Goal: Transaction & Acquisition: Purchase product/service

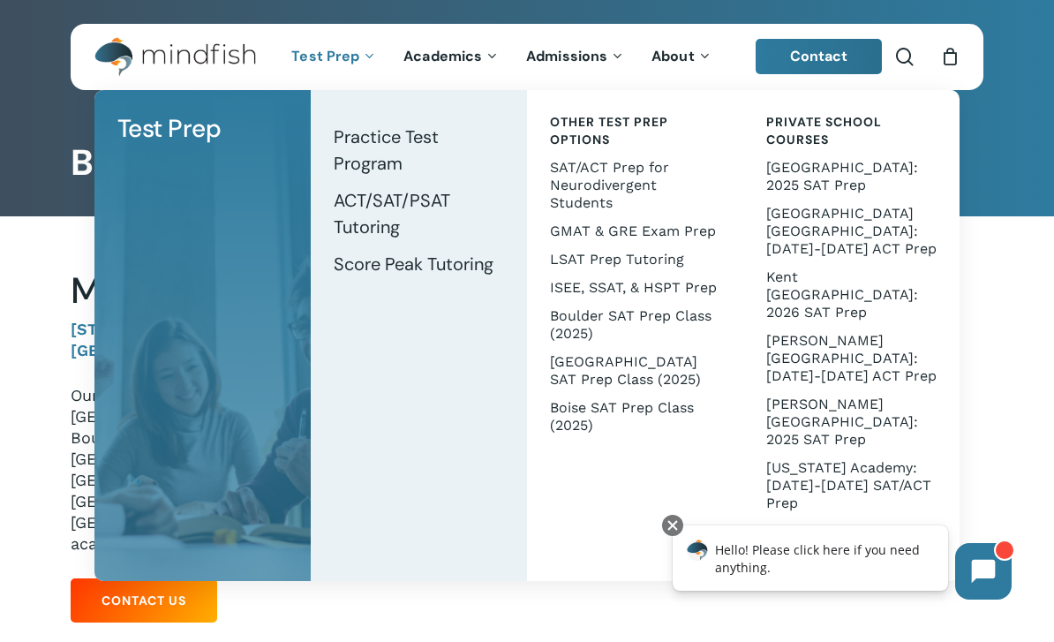
click at [372, 202] on span "ACT/SAT/PSAT Tutoring" at bounding box center [392, 213] width 116 height 49
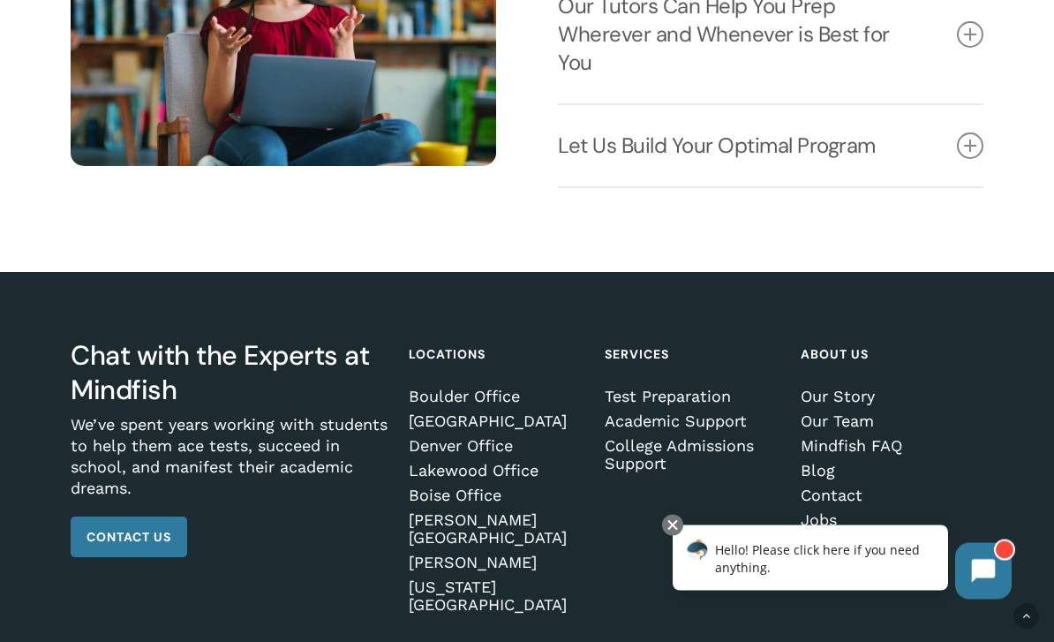
scroll to position [2315, 0]
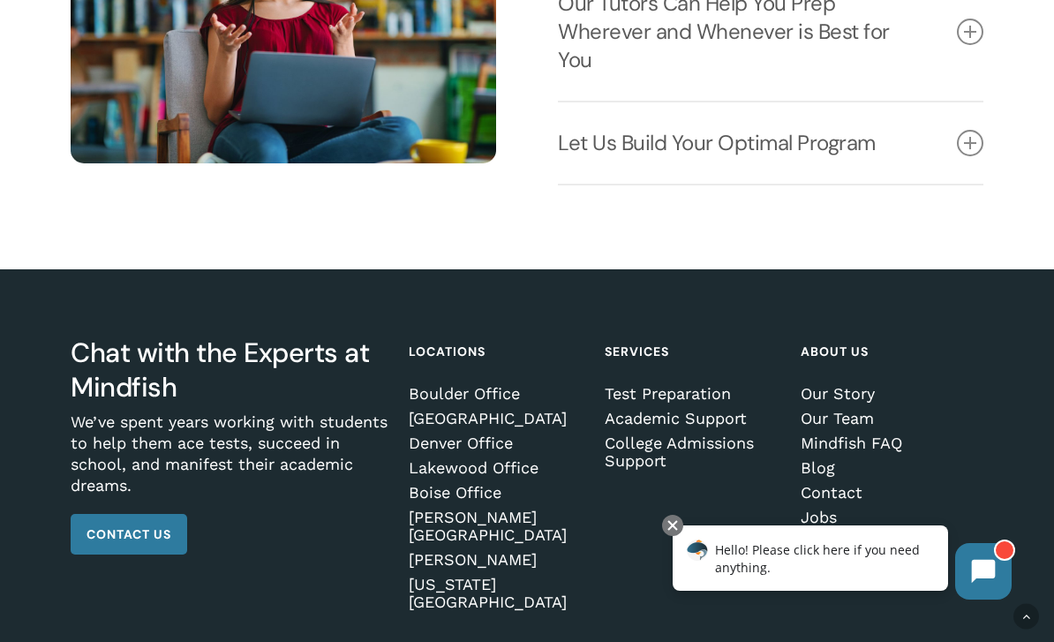
click at [711, 437] on link "College Admissions Support" at bounding box center [694, 451] width 178 height 35
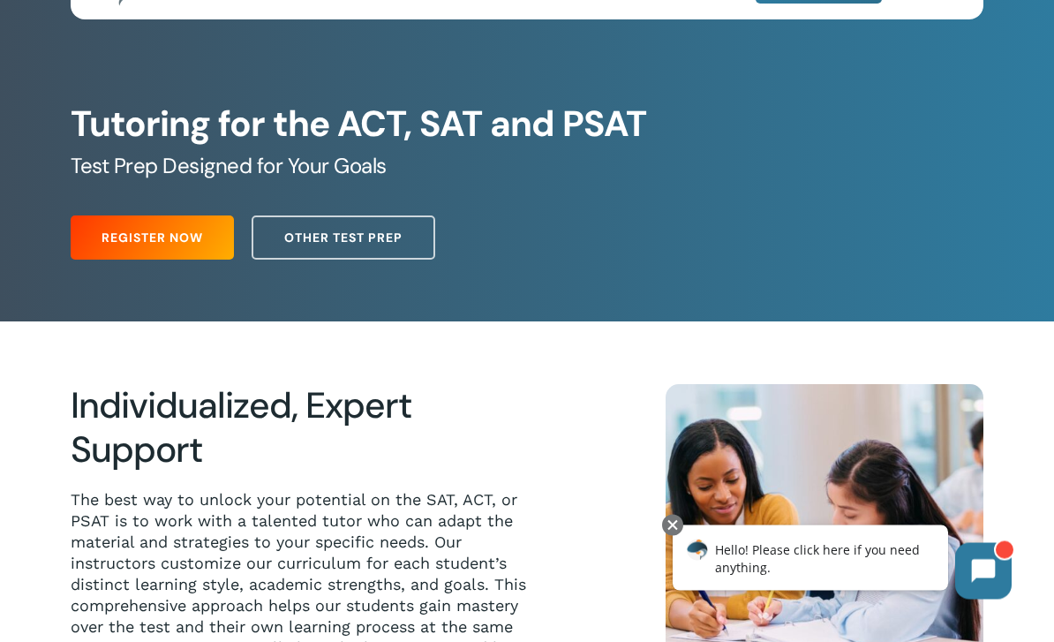
scroll to position [71, 0]
click at [167, 246] on span "Register Now" at bounding box center [151, 238] width 101 height 18
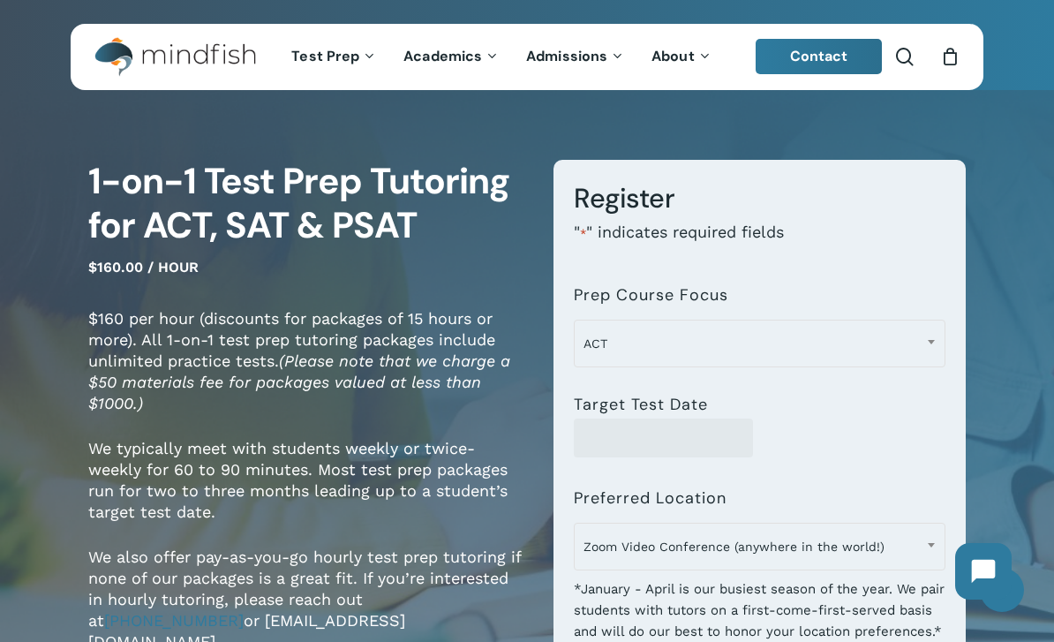
scroll to position [5, 0]
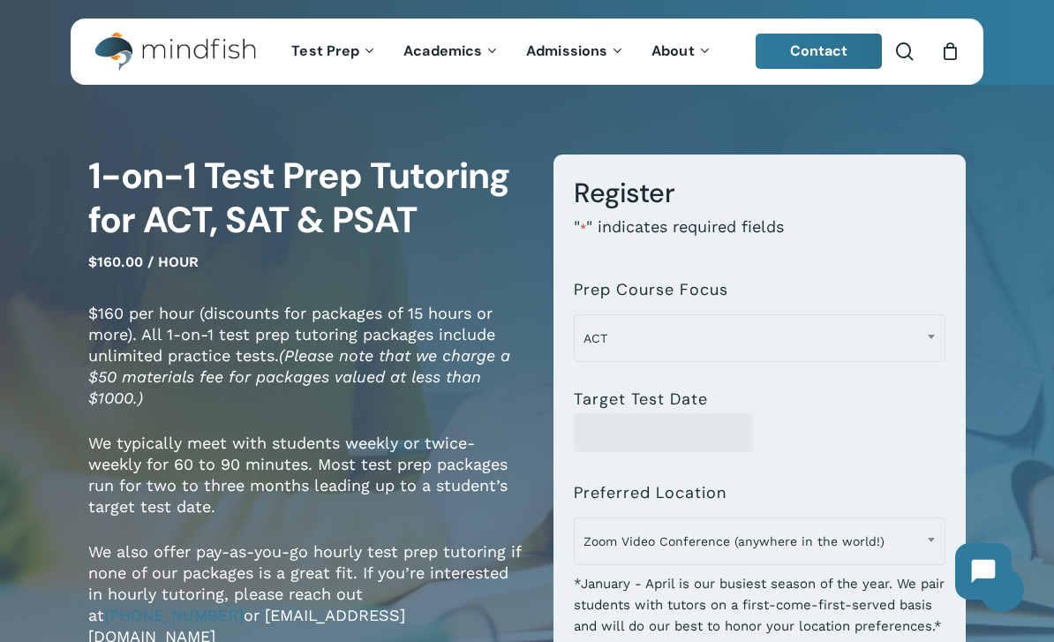
click at [934, 334] on b at bounding box center [931, 336] width 7 height 4
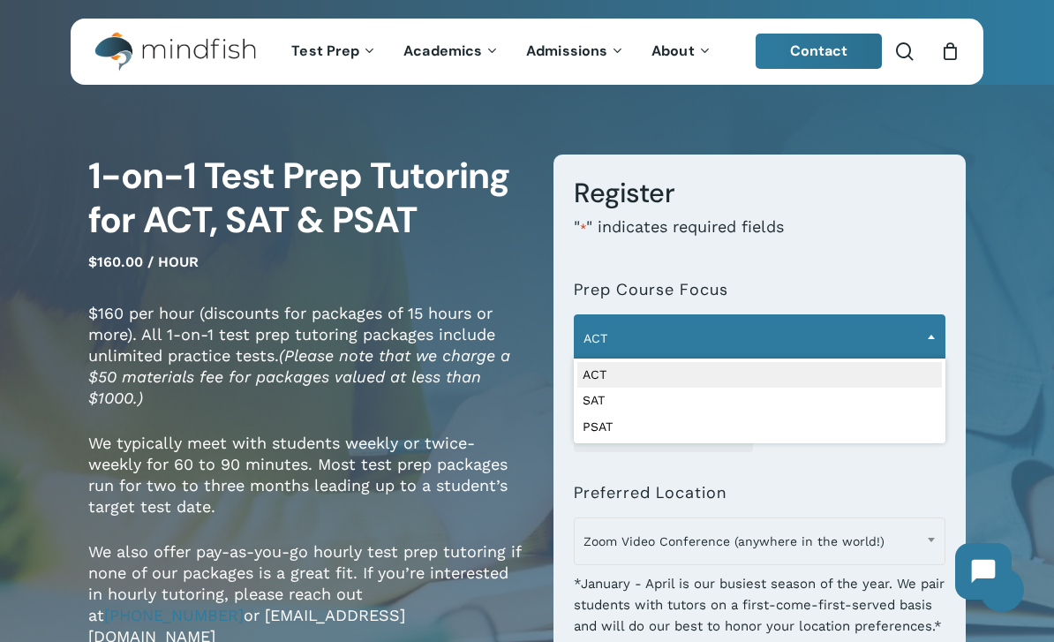
select select "***"
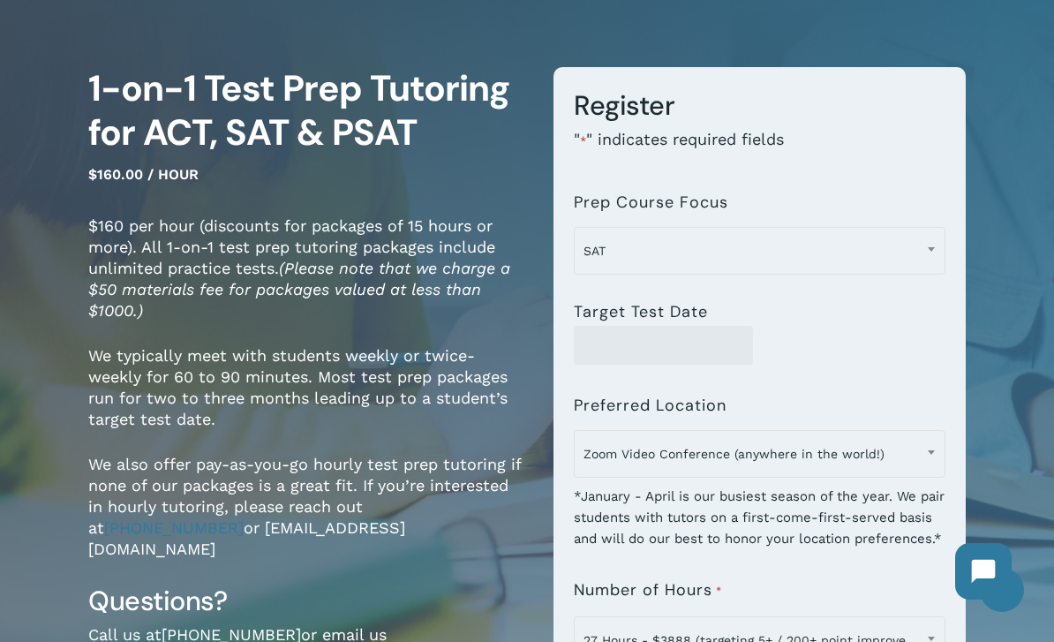
scroll to position [96, 0]
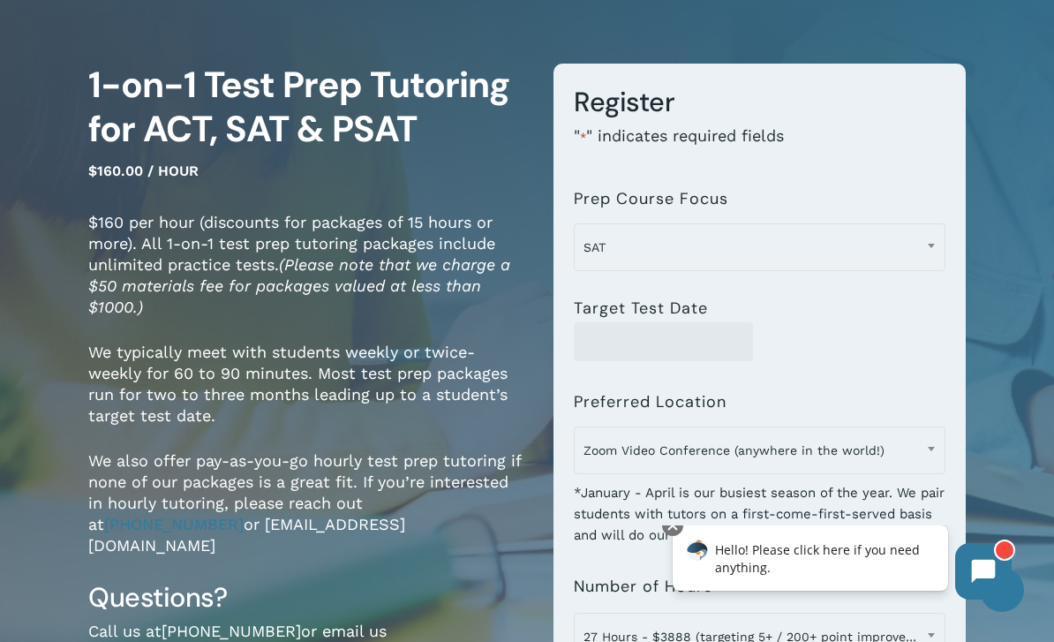
click at [925, 448] on span at bounding box center [931, 448] width 26 height 44
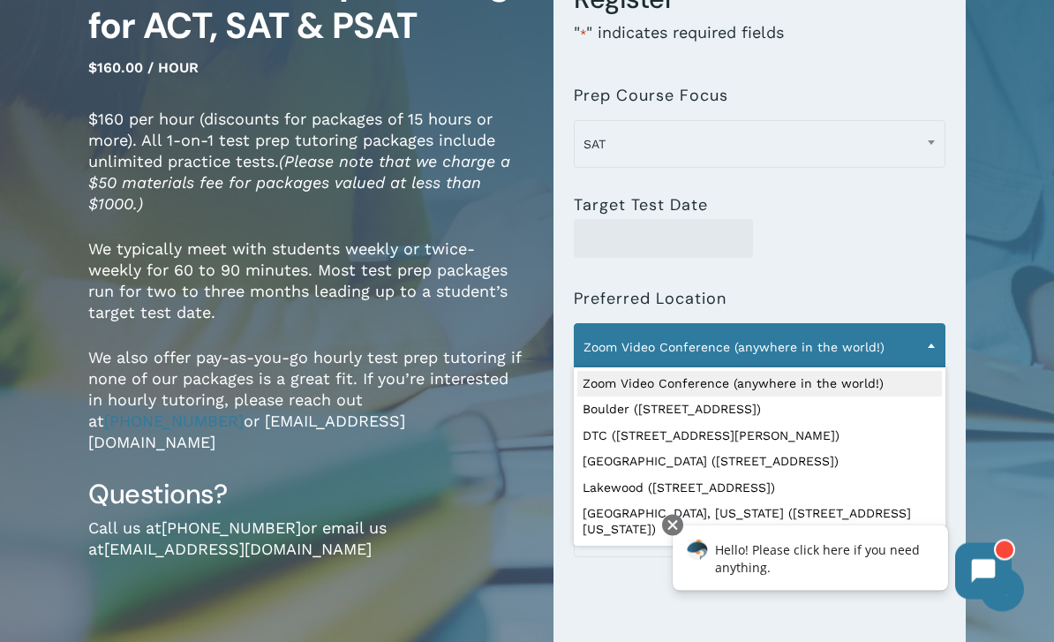
scroll to position [199, 0]
click at [898, 271] on div "**********" at bounding box center [759, 356] width 371 height 170
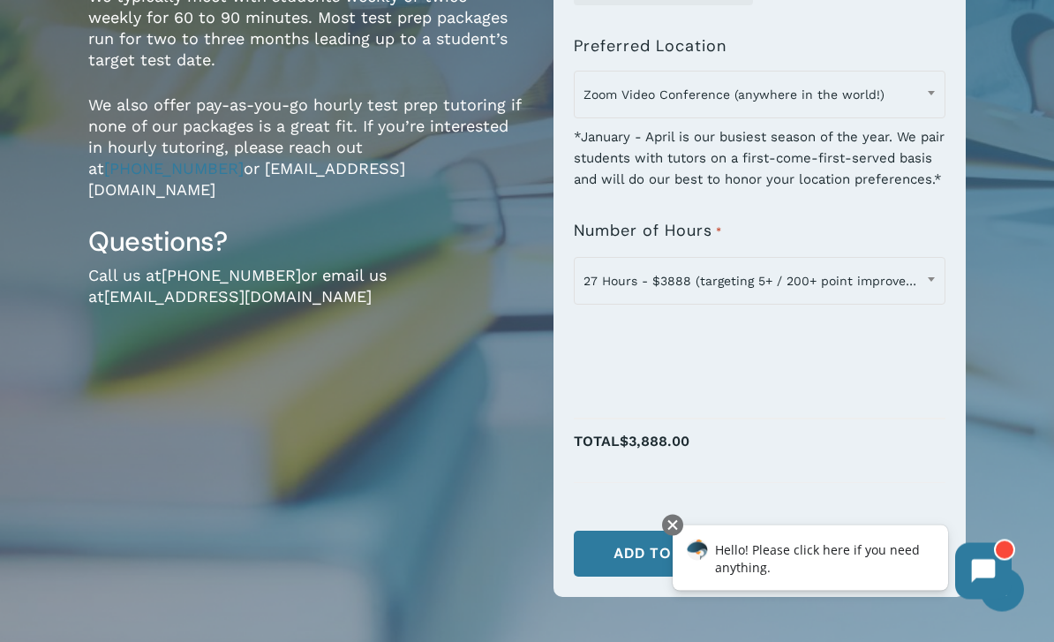
scroll to position [454, 0]
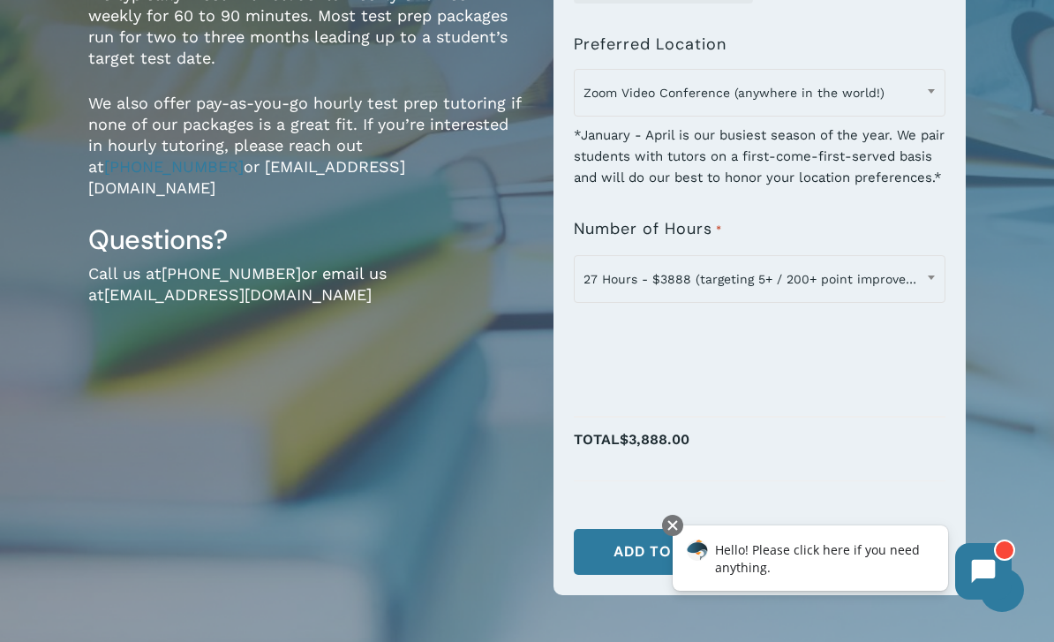
click at [920, 297] on span at bounding box center [931, 277] width 26 height 44
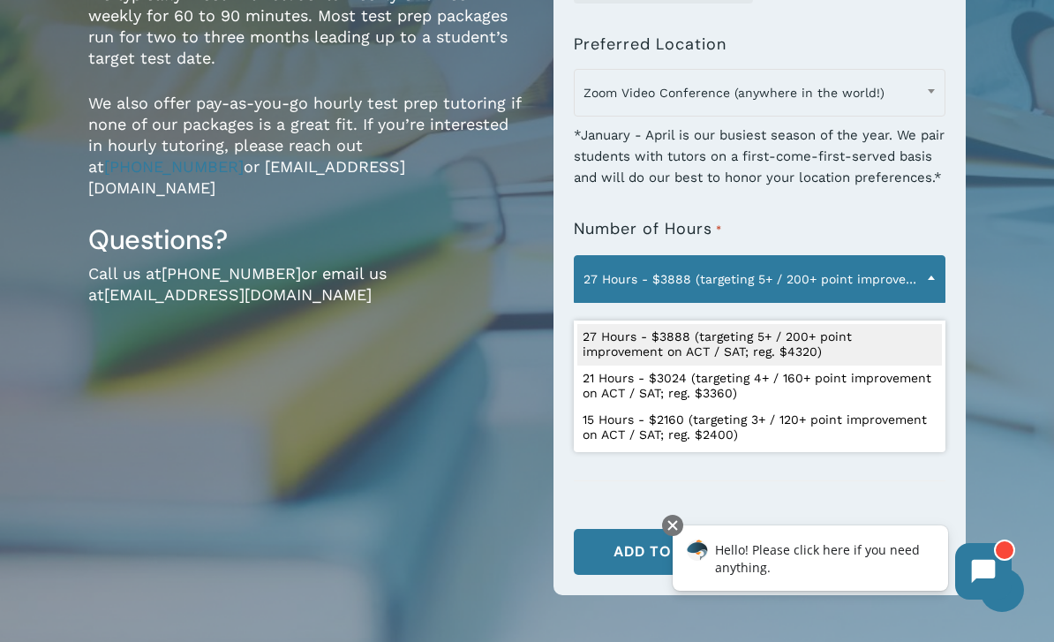
select select "**********"
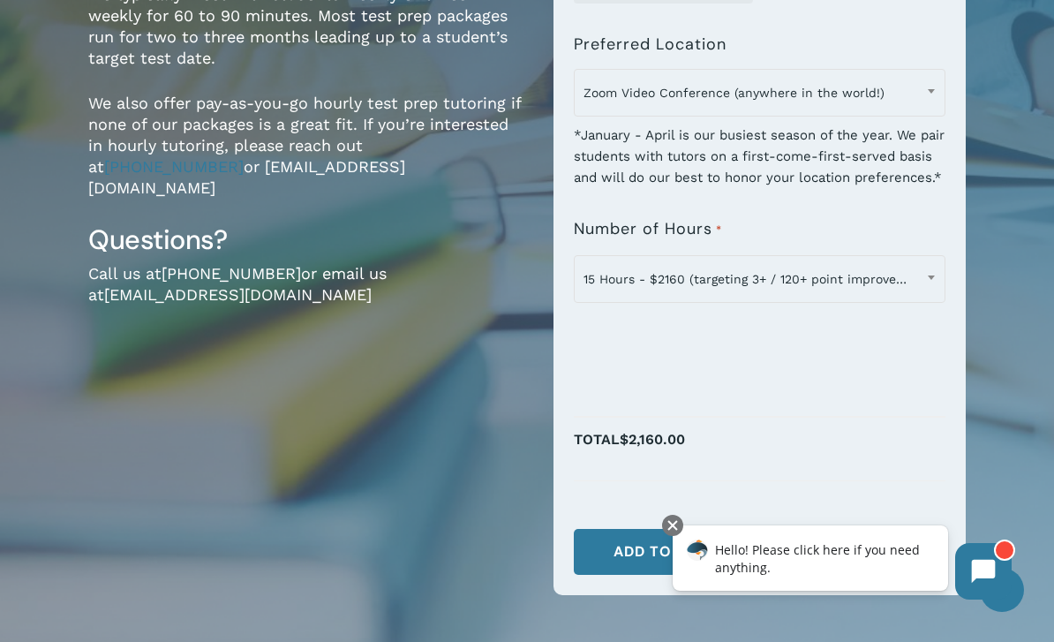
click at [908, 292] on span "15 Hours - $2160 (targeting 3+ / 120+ point improvement on ACT / SAT; reg. $240…" at bounding box center [759, 278] width 369 height 37
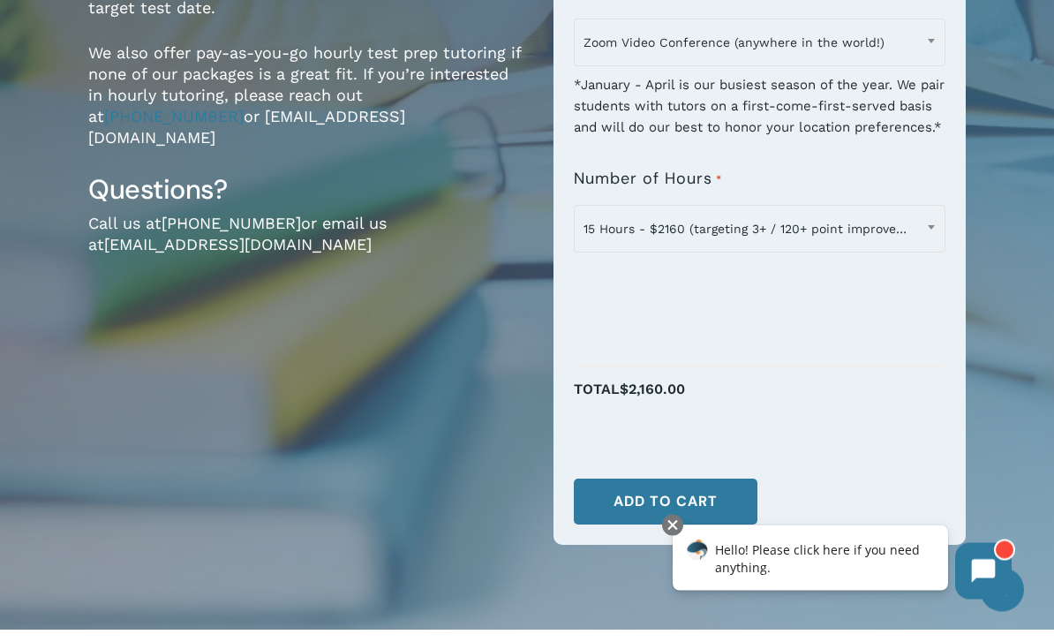
scroll to position [504, 0]
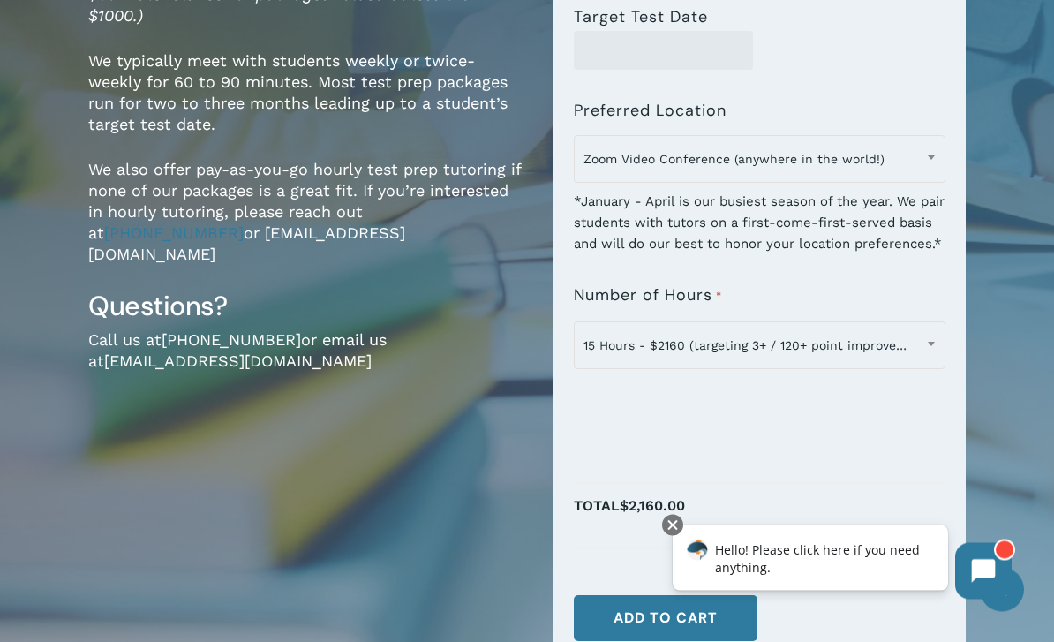
click at [818, 352] on span "15 Hours - $2160 (targeting 3+ / 120+ point improvement on ACT / SAT; reg. $240…" at bounding box center [759, 345] width 369 height 37
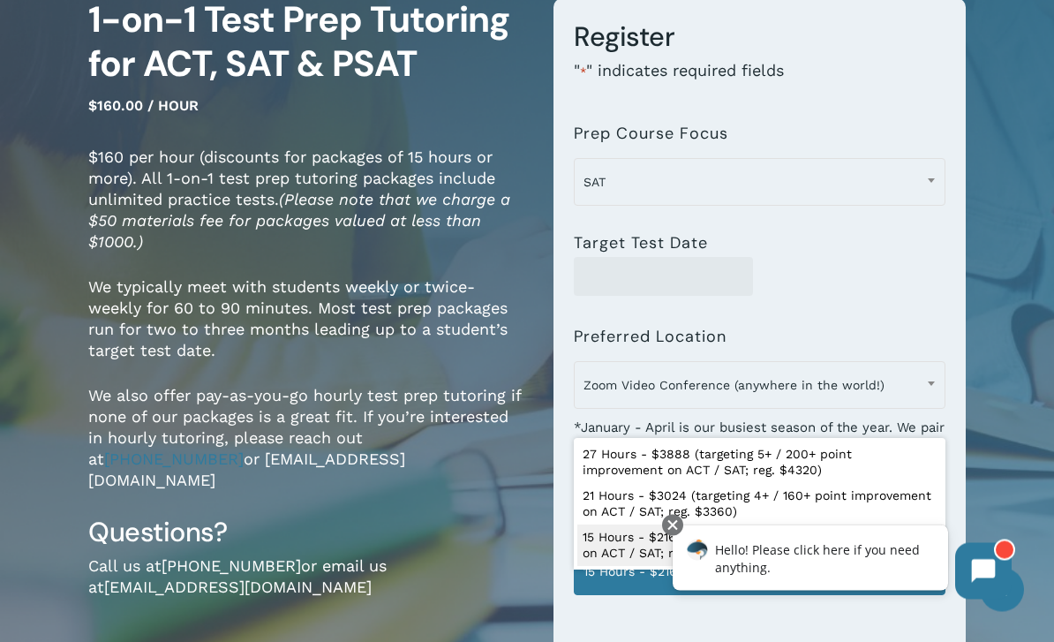
scroll to position [159, 0]
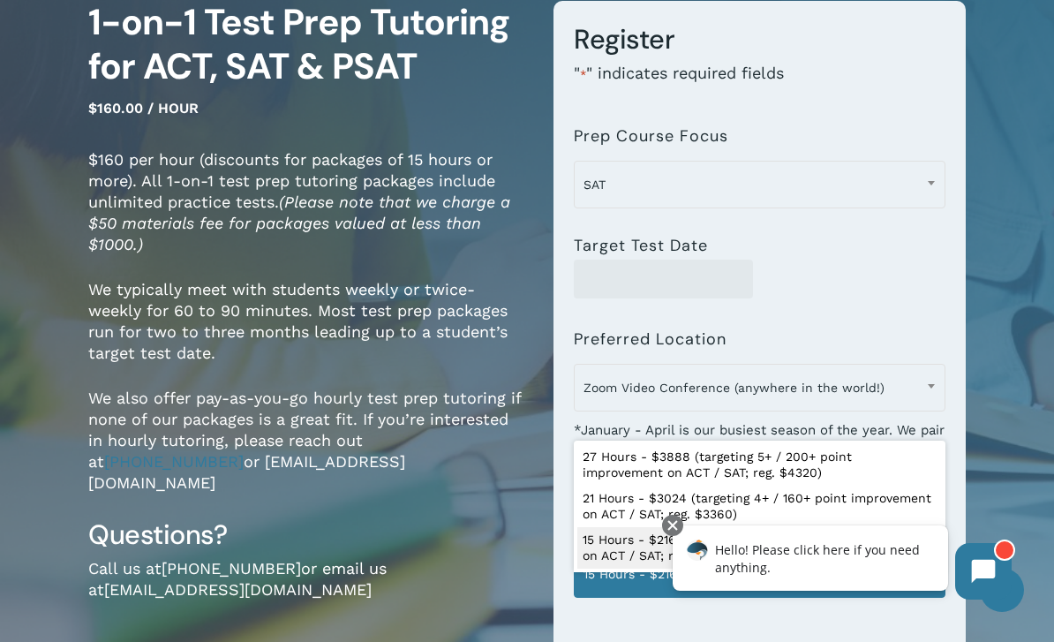
click at [928, 385] on b at bounding box center [931, 386] width 7 height 4
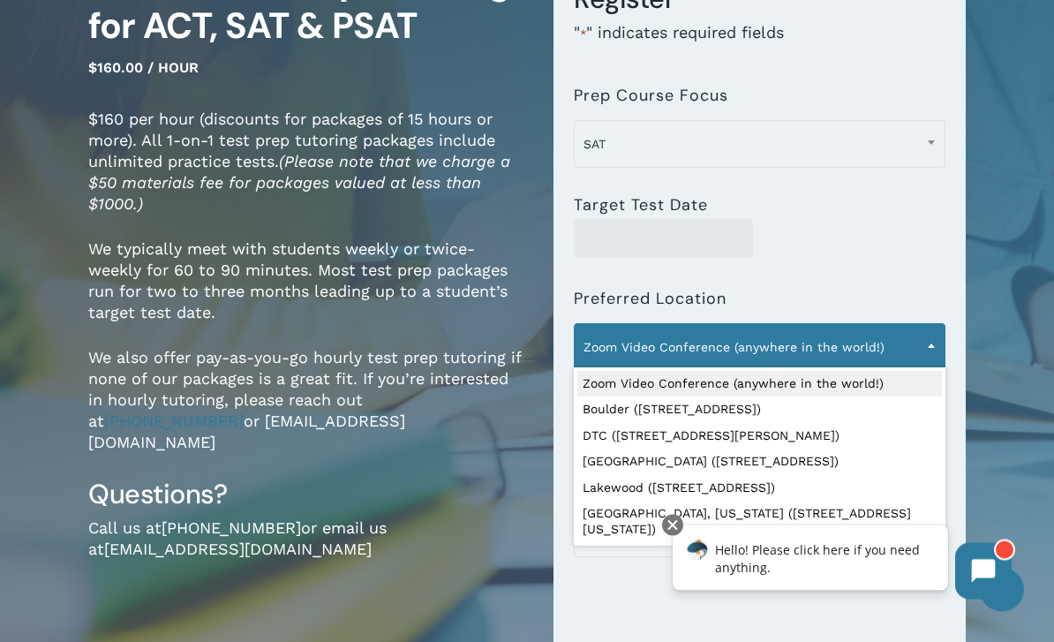
scroll to position [203, 0]
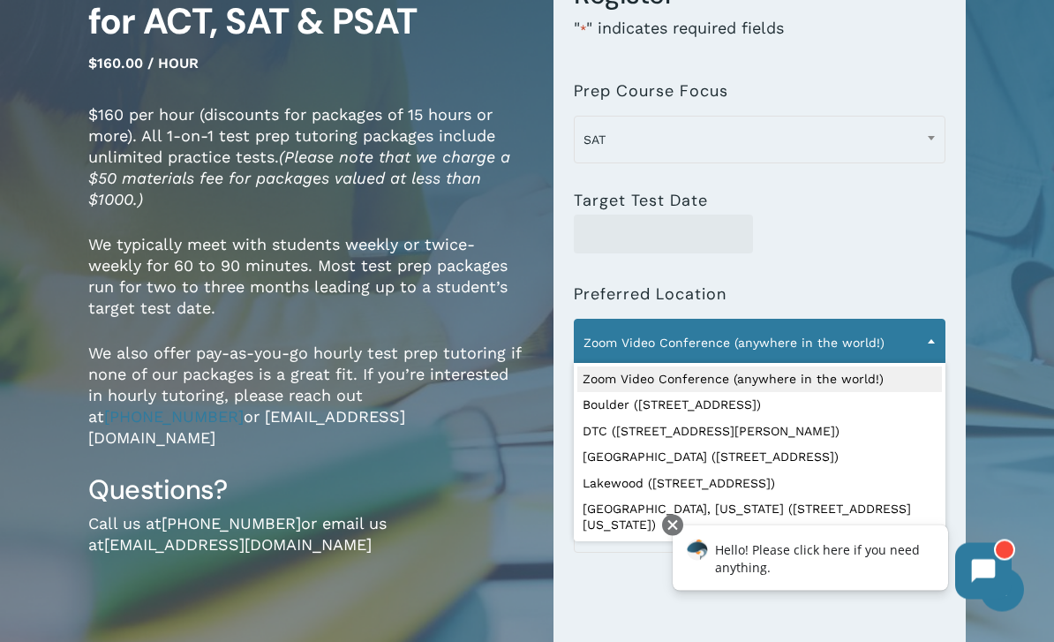
click at [867, 334] on span "Zoom Video Conference (anywhere in the world!)" at bounding box center [759, 343] width 369 height 37
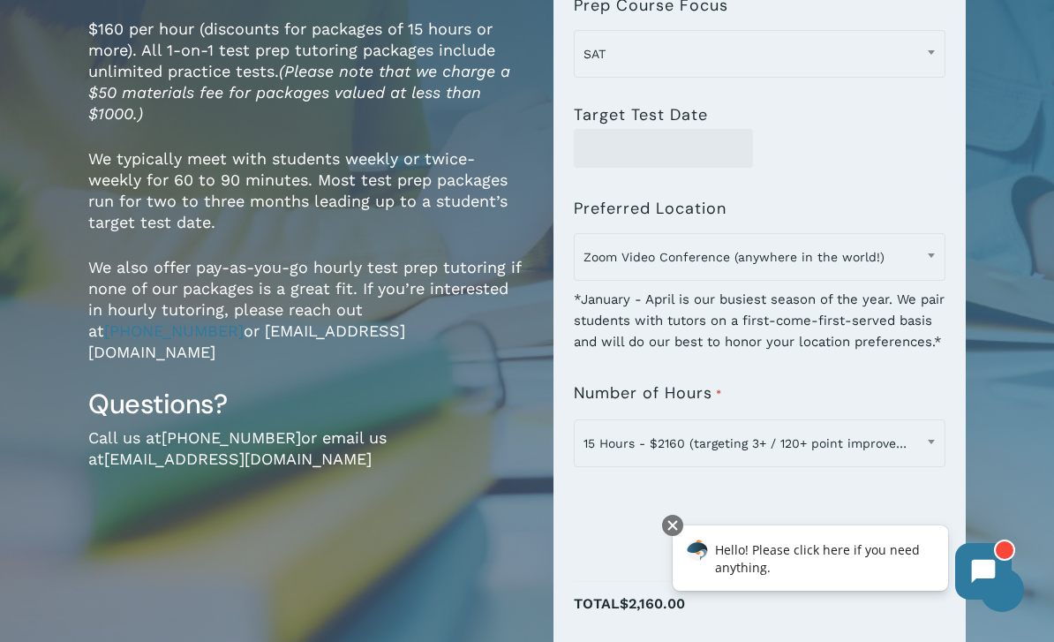
scroll to position [293, 0]
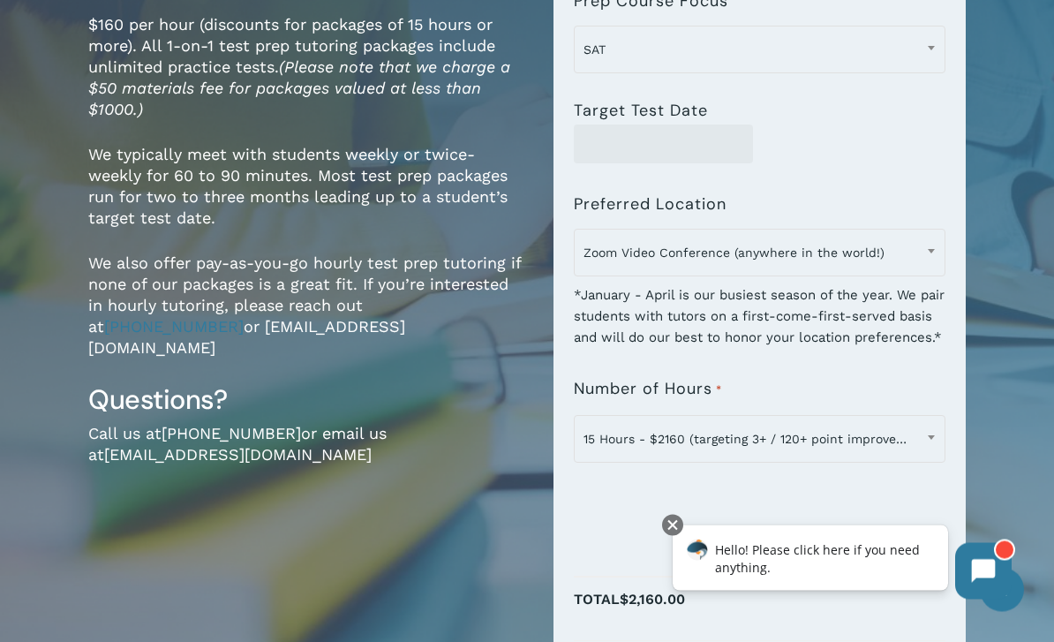
click at [913, 458] on span "15 Hours - $2160 (targeting 3+ / 120+ point improvement on ACT / SAT; reg. $240…" at bounding box center [759, 439] width 369 height 37
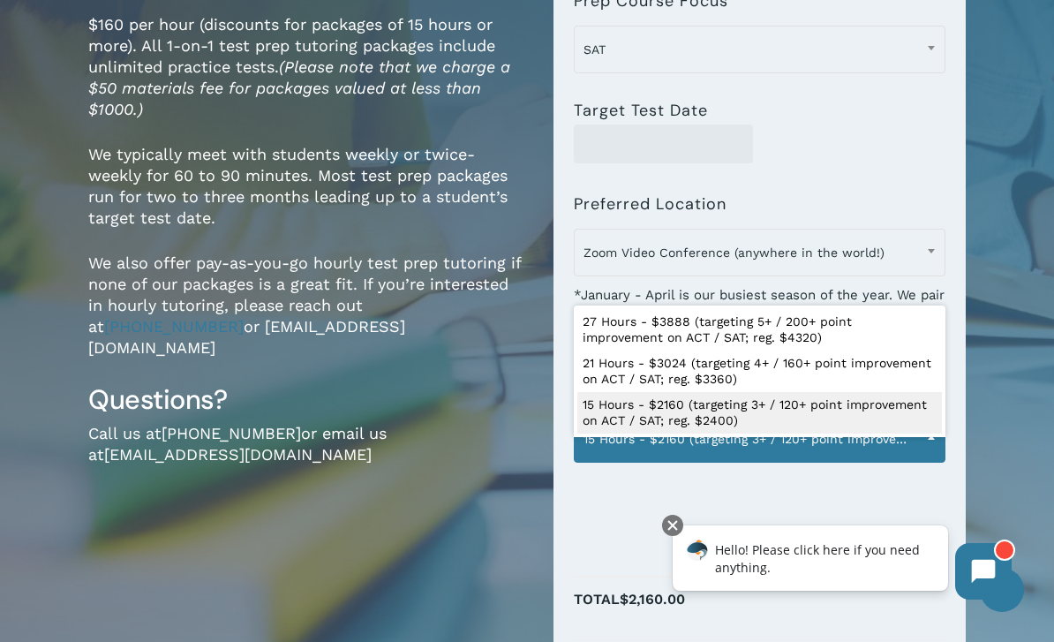
click at [955, 292] on form "**********" at bounding box center [759, 310] width 412 height 889
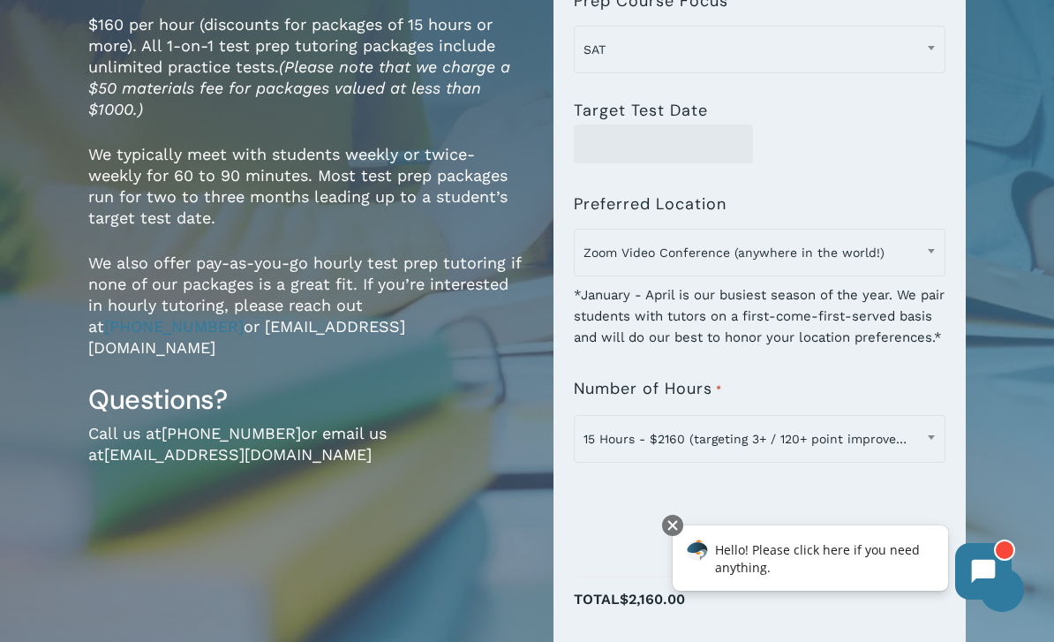
click at [911, 452] on span "15 Hours - $2160 (targeting 3+ / 120+ point improvement on ACT / SAT; reg. $240…" at bounding box center [759, 438] width 369 height 37
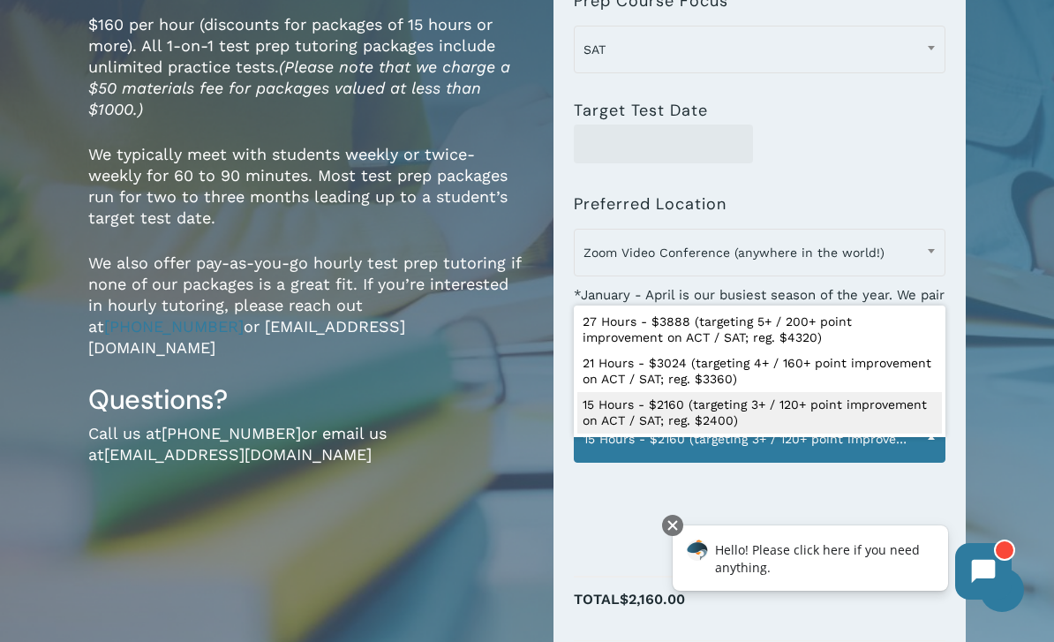
click at [904, 260] on span "Zoom Video Conference (anywhere in the world!)" at bounding box center [759, 252] width 369 height 37
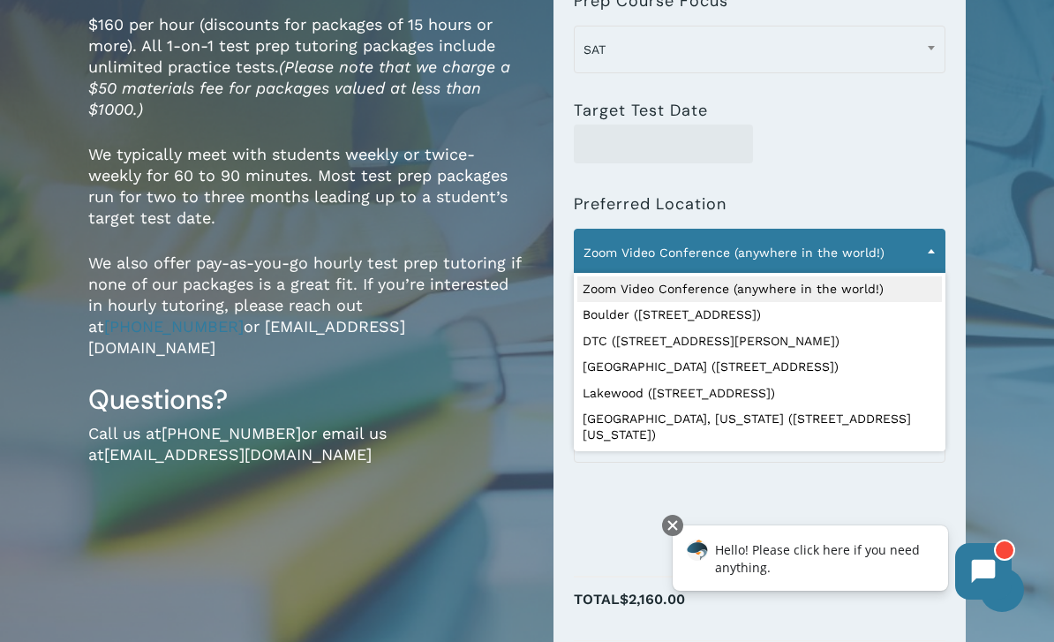
select select "**********"
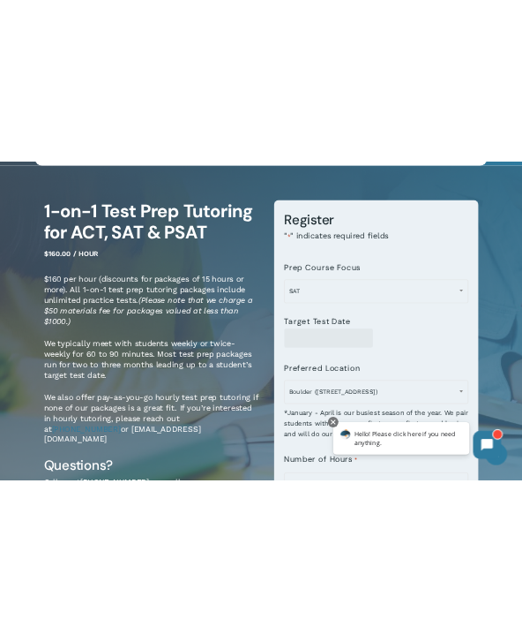
scroll to position [0, 0]
